Goal: Task Accomplishment & Management: Use online tool/utility

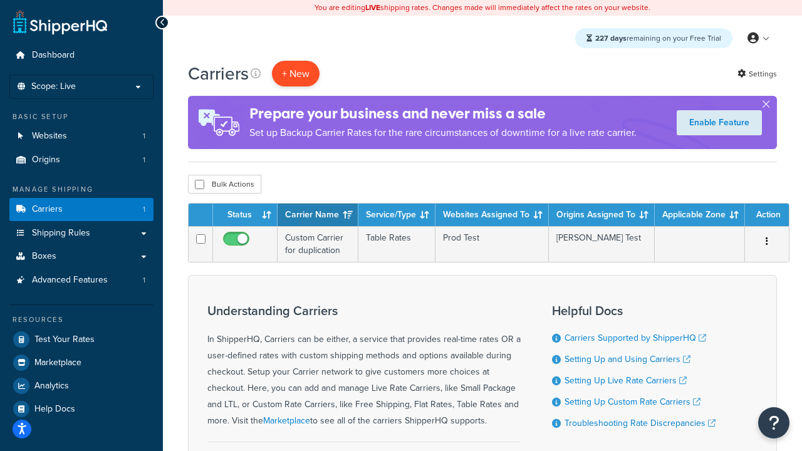
click at [296, 73] on button "+ New" at bounding box center [296, 74] width 48 height 26
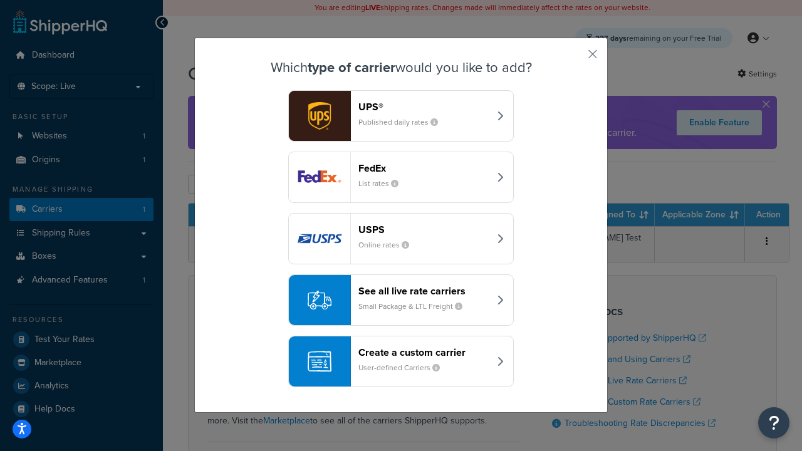
click at [423, 168] on header "FedEx" at bounding box center [423, 168] width 131 height 12
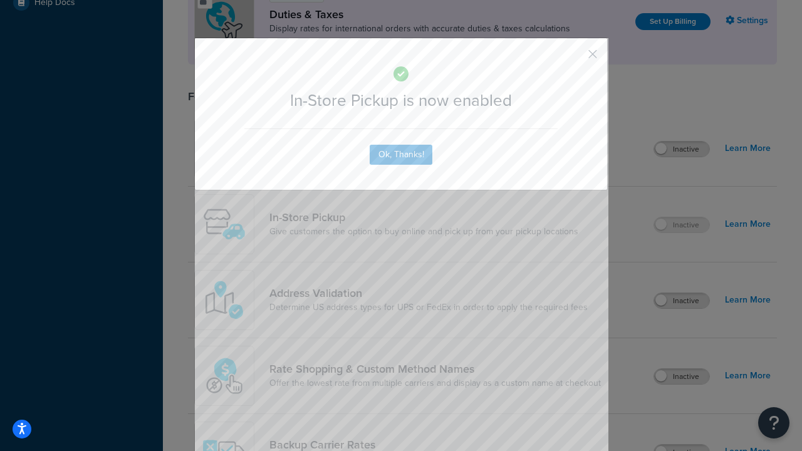
click at [574, 58] on button "button" at bounding box center [574, 58] width 3 height 3
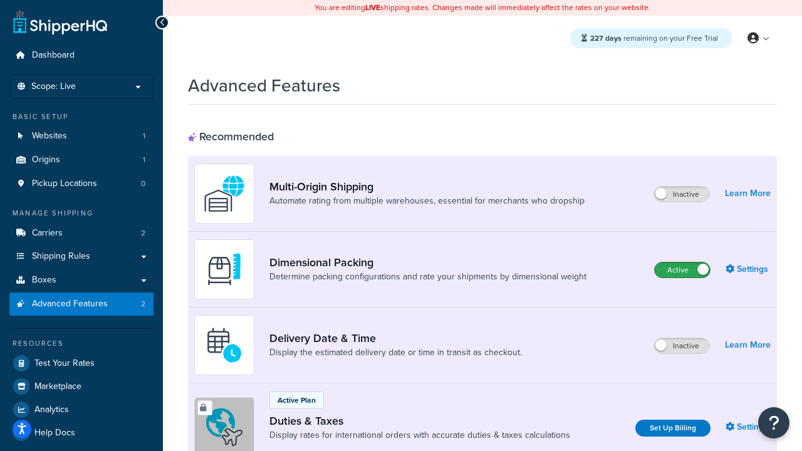
click at [682, 270] on label "Active" at bounding box center [682, 269] width 55 height 15
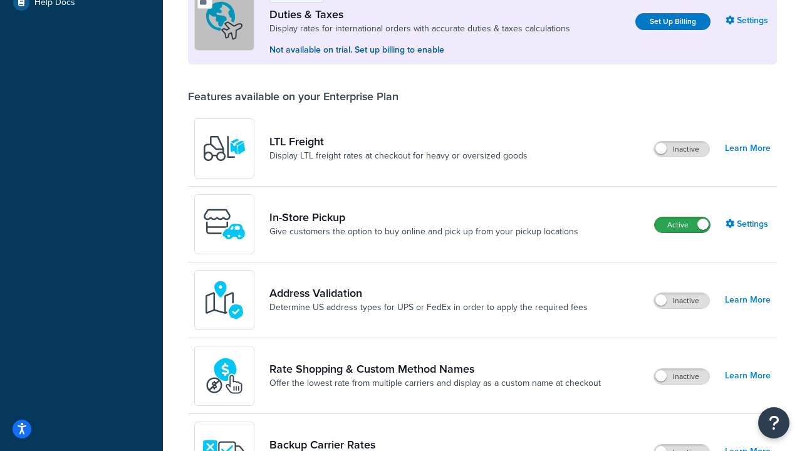
click at [682, 225] on label "Active" at bounding box center [682, 224] width 55 height 15
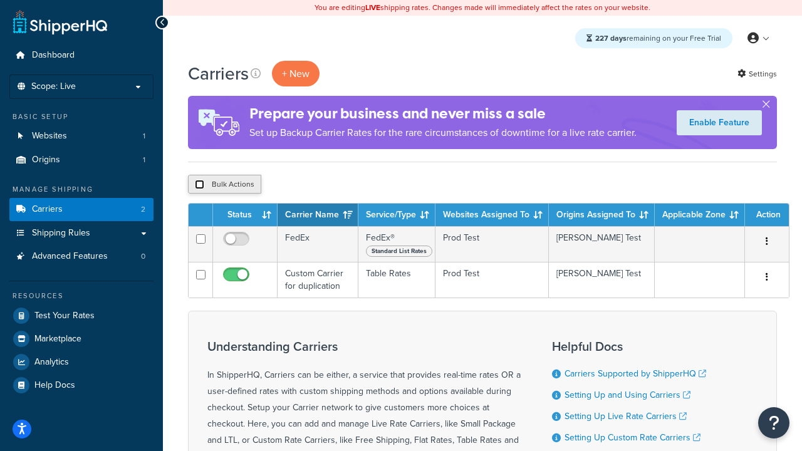
click at [199, 184] on input "checkbox" at bounding box center [199, 184] width 9 height 9
checkbox input "true"
click at [333, 184] on button "Delete" at bounding box center [334, 184] width 43 height 19
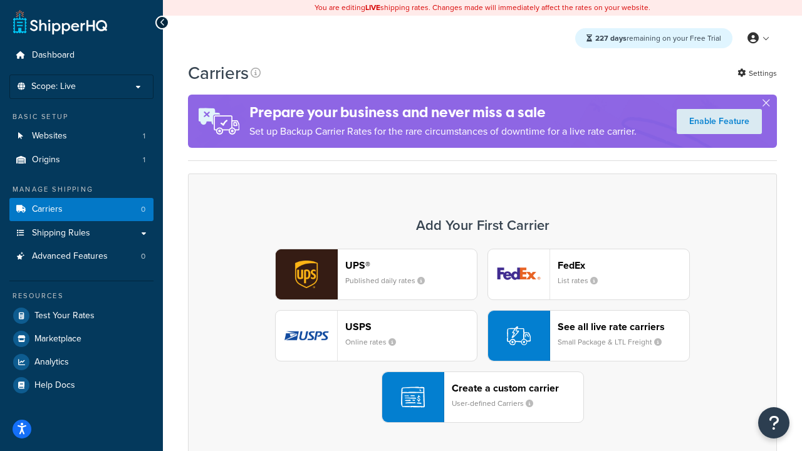
click at [482, 336] on div "UPS® Published daily rates FedEx List rates USPS Online rates See all live rate…" at bounding box center [482, 336] width 562 height 174
click at [482, 397] on div "Create a custom carrier User-defined Carriers" at bounding box center [518, 397] width 132 height 30
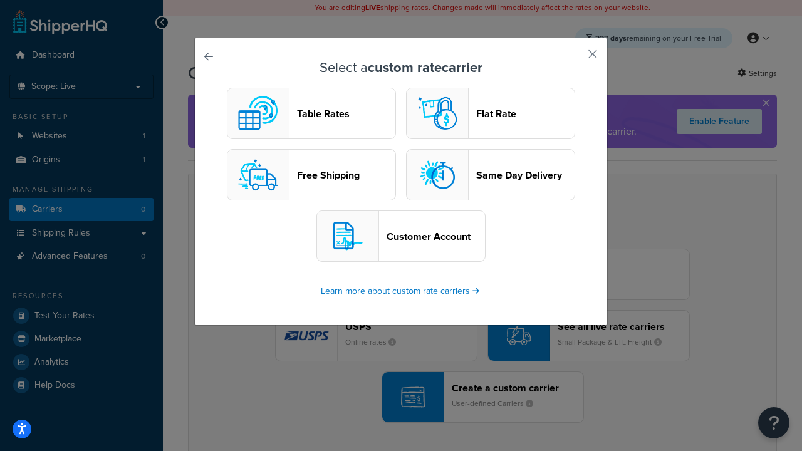
click at [311, 113] on header "Table Rates" at bounding box center [346, 114] width 98 height 12
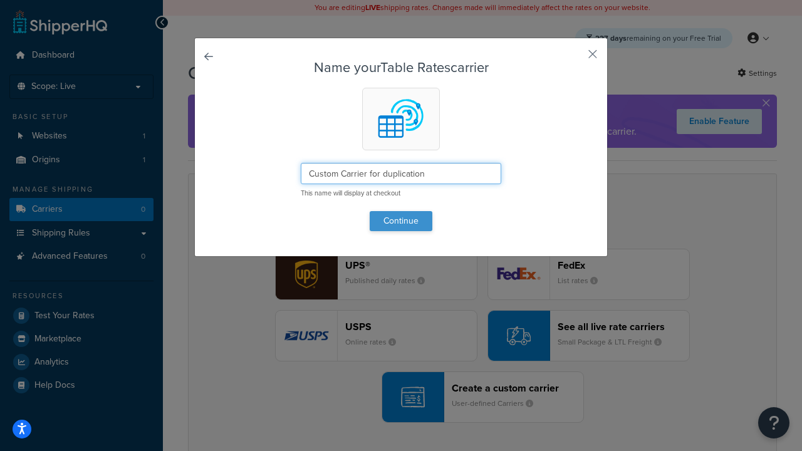
type input "Custom Carrier for duplication"
click at [401, 220] on button "Continue" at bounding box center [401, 221] width 63 height 20
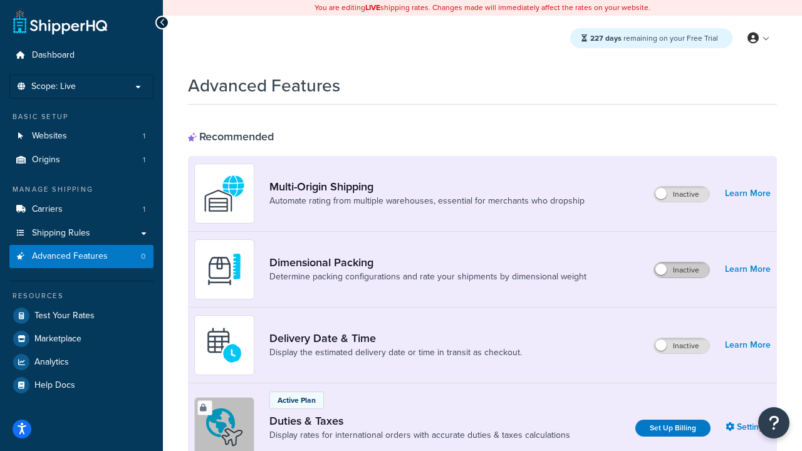
click at [682, 270] on label "Inactive" at bounding box center [681, 269] width 55 height 15
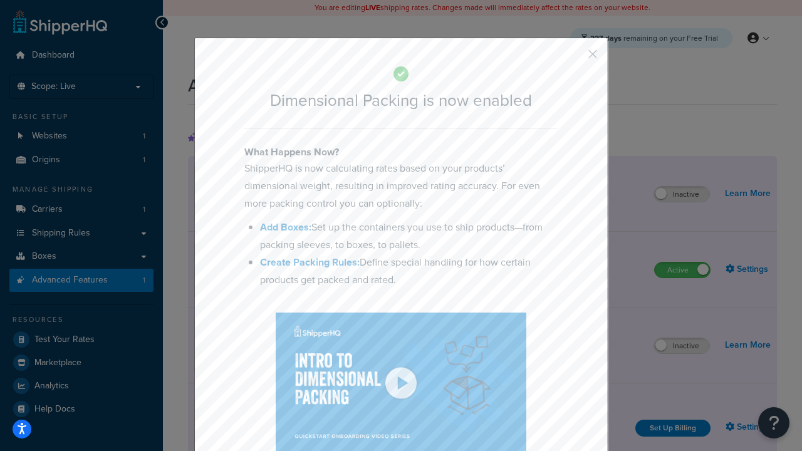
click at [574, 58] on button "button" at bounding box center [574, 58] width 3 height 3
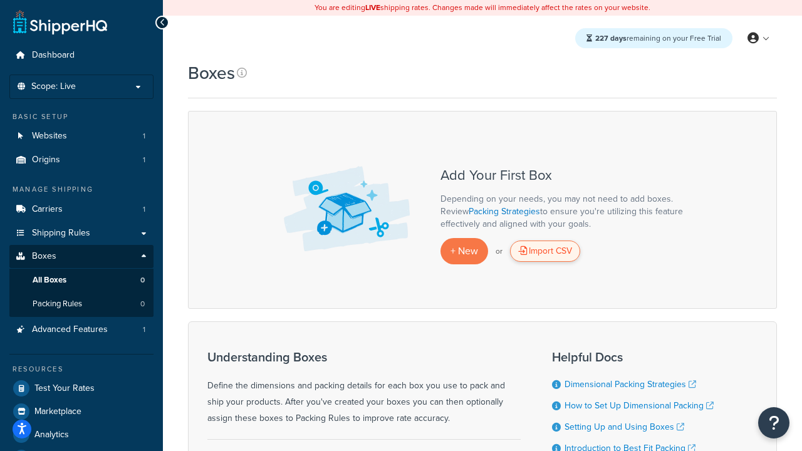
click at [545, 251] on div "Import CSV" at bounding box center [545, 251] width 70 height 21
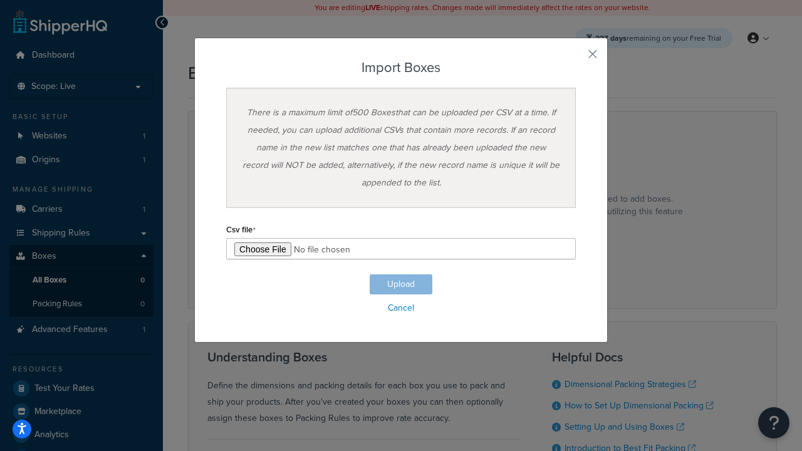
click at [401, 68] on h3 "Import Boxes" at bounding box center [401, 67] width 350 height 15
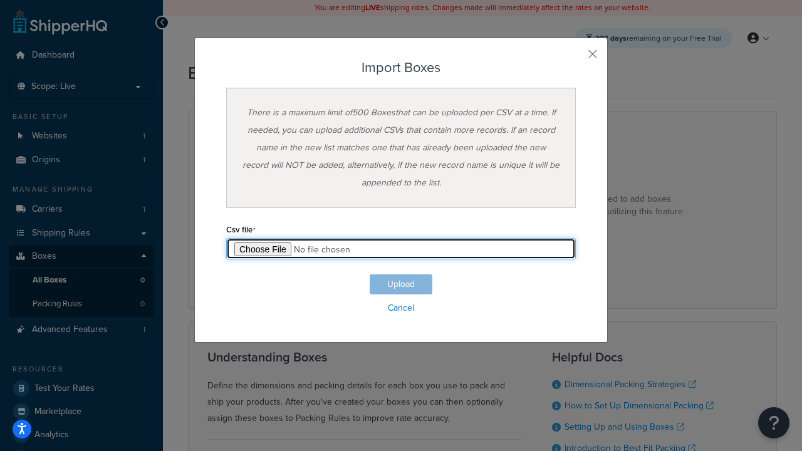
click at [401, 249] on input "file" at bounding box center [401, 248] width 350 height 21
type input "C:\fakepath\importBoxesFailure.csv"
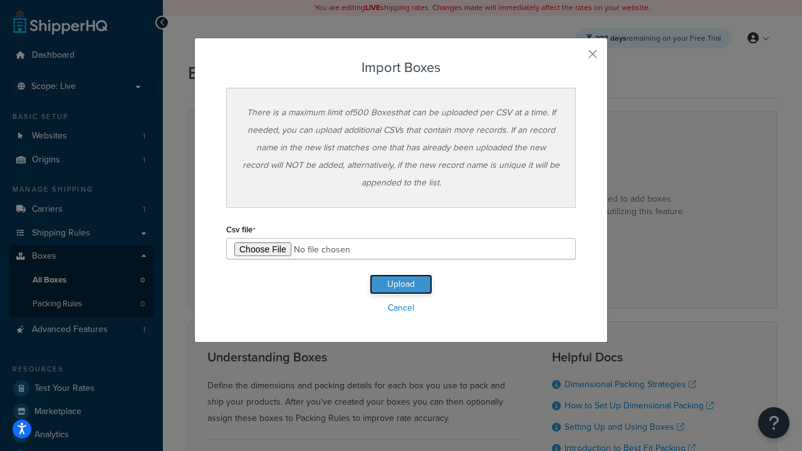
click at [401, 284] on button "Upload" at bounding box center [401, 284] width 63 height 20
